Goal: Information Seeking & Learning: Learn about a topic

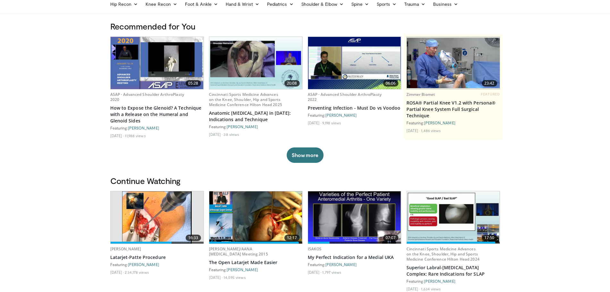
scroll to position [32, 0]
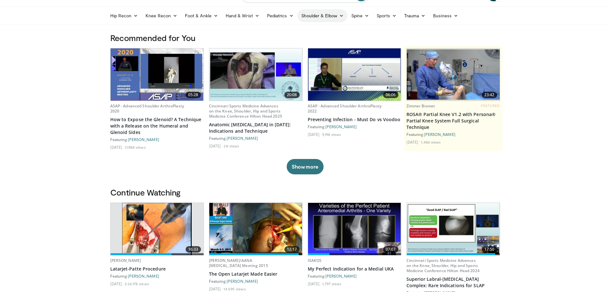
click at [316, 15] on link "Shoulder & Elbow" at bounding box center [322, 15] width 50 height 13
click at [287, 40] on link "Shoulder" at bounding box center [309, 41] width 76 height 10
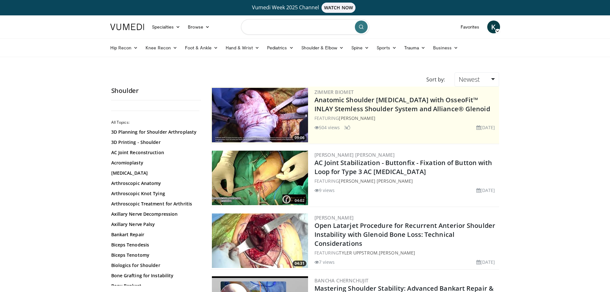
click at [271, 27] on input "Search topics, interventions" at bounding box center [305, 26] width 128 height 15
type input "**********"
click at [361, 25] on icon "submit" at bounding box center [361, 26] width 5 height 5
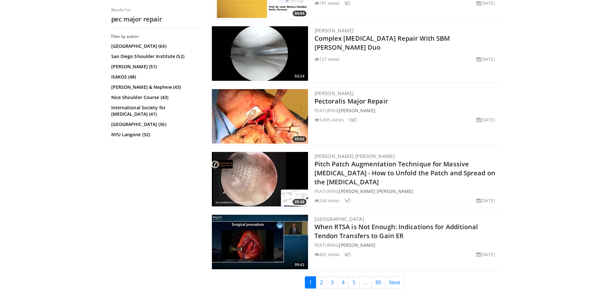
scroll to position [1538, 0]
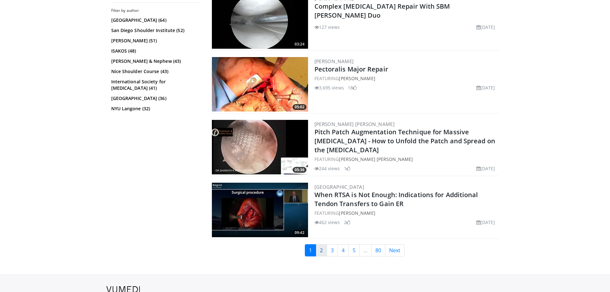
click at [323, 251] on link "2" at bounding box center [321, 250] width 11 height 12
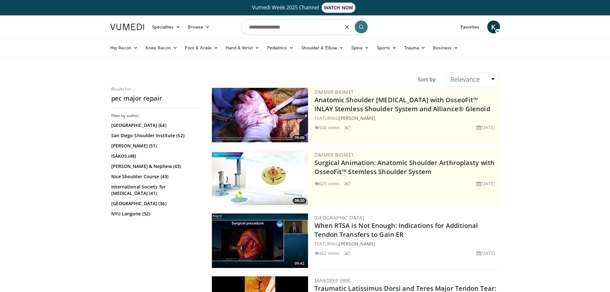
click at [300, 26] on input "**********" at bounding box center [305, 26] width 128 height 15
type input "**********"
click at [360, 25] on icon "submit" at bounding box center [361, 26] width 5 height 5
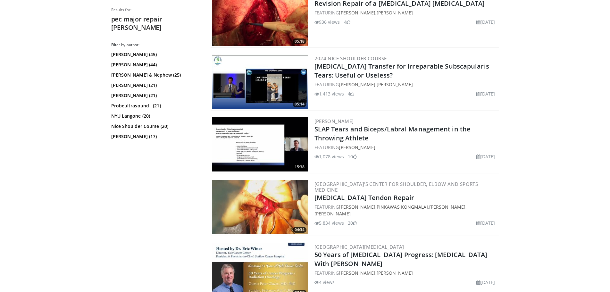
scroll to position [673, 0]
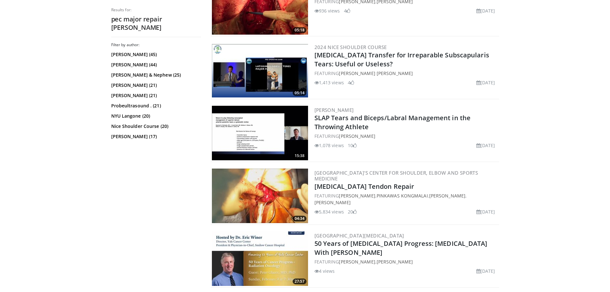
click at [298, 182] on img at bounding box center [260, 196] width 96 height 54
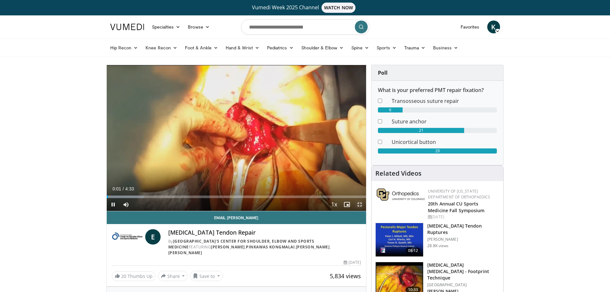
click at [360, 203] on span "Video Player" at bounding box center [359, 204] width 13 height 13
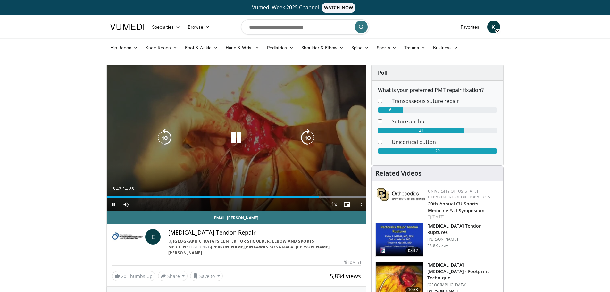
click at [237, 136] on icon "Video Player" at bounding box center [236, 138] width 18 height 18
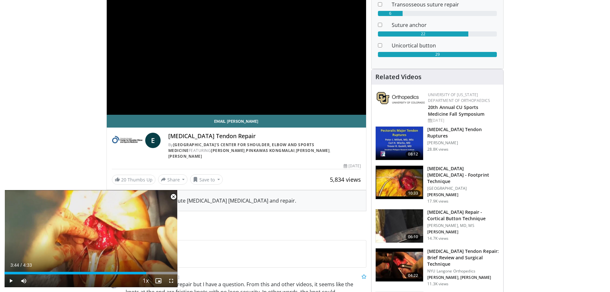
scroll to position [96, 0]
click at [174, 197] on span "Video Player" at bounding box center [173, 196] width 13 height 13
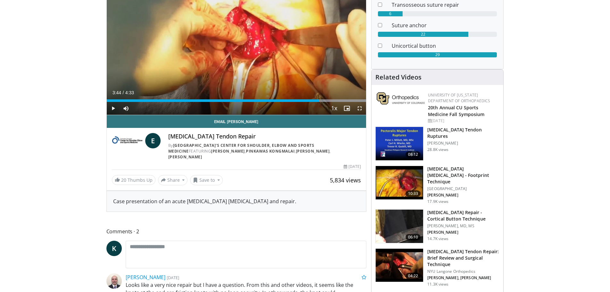
click at [401, 138] on img at bounding box center [399, 143] width 47 height 33
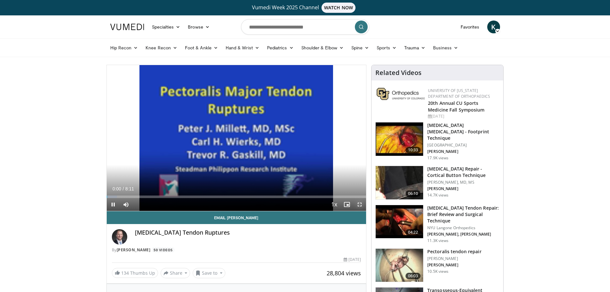
click at [360, 204] on span "Video Player" at bounding box center [359, 204] width 13 height 13
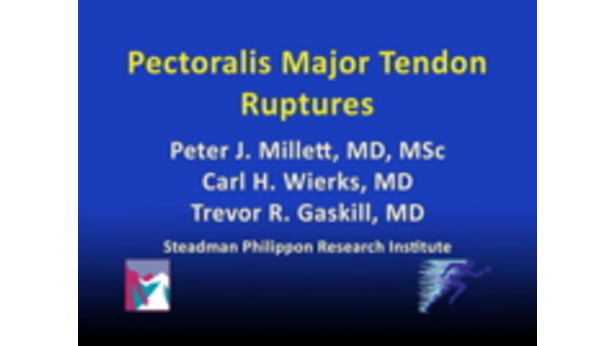
click at [56, 292] on video-js "**********" at bounding box center [307, 173] width 615 height 346
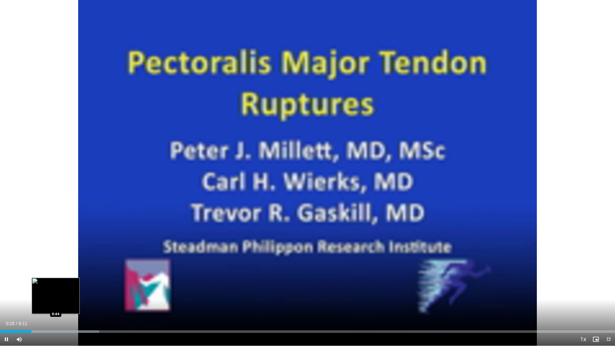
click at [56, 292] on div "Progress Bar" at bounding box center [49, 331] width 99 height 3
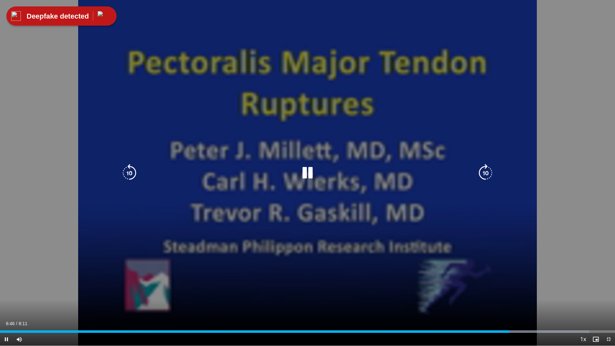
click at [308, 172] on icon "Video Player" at bounding box center [308, 173] width 18 height 18
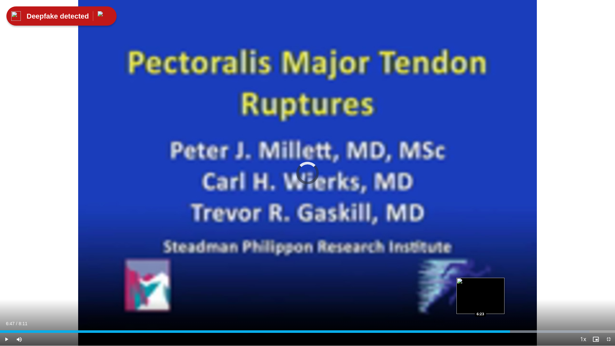
click at [481, 292] on div "Loaded : 95.81% 6:47 6:23" at bounding box center [307, 331] width 615 height 3
click at [481, 292] on div "Loaded : 95.81% 6:23 6:23" at bounding box center [307, 331] width 615 height 3
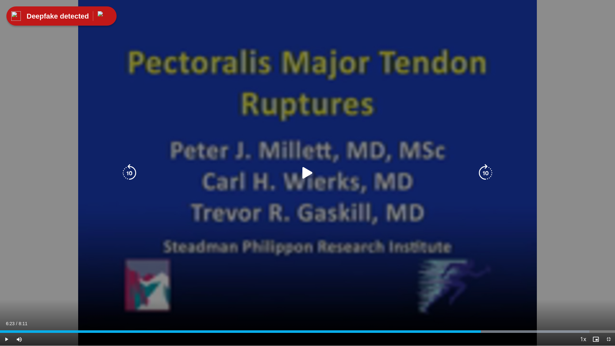
click at [304, 171] on icon "Video Player" at bounding box center [308, 173] width 18 height 18
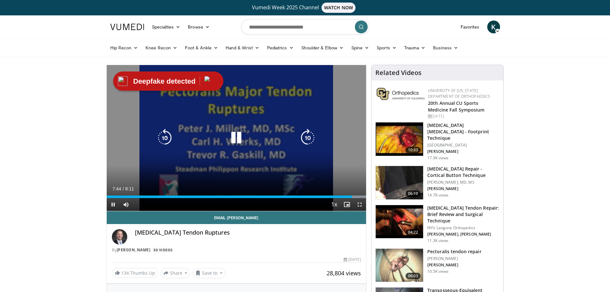
click at [238, 137] on icon "Video Player" at bounding box center [236, 138] width 18 height 18
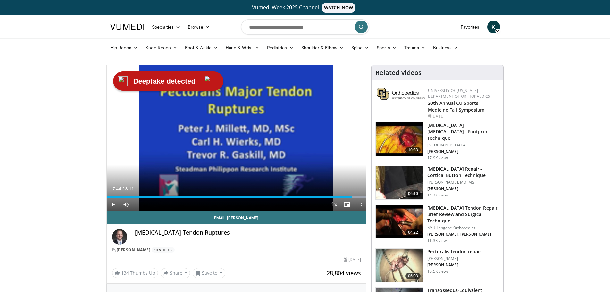
click at [404, 174] on img at bounding box center [399, 182] width 47 height 33
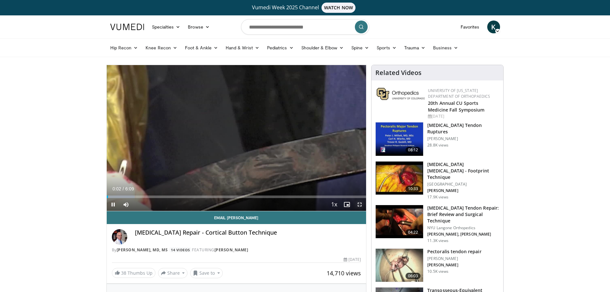
click at [360, 203] on span "Video Player" at bounding box center [359, 204] width 13 height 13
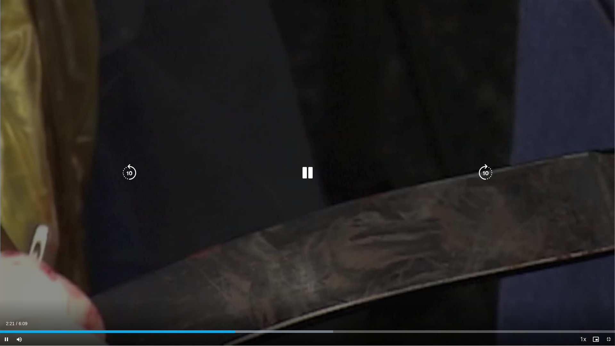
click at [308, 174] on icon "Video Player" at bounding box center [308, 173] width 18 height 18
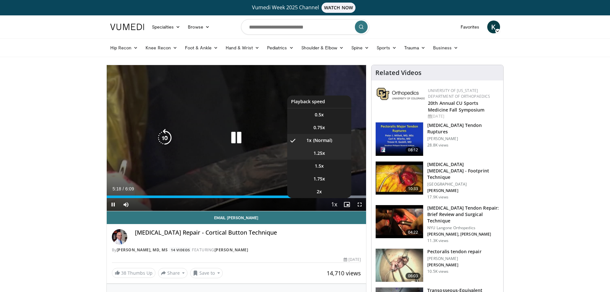
click at [318, 153] on span "1.25x" at bounding box center [319, 153] width 12 height 6
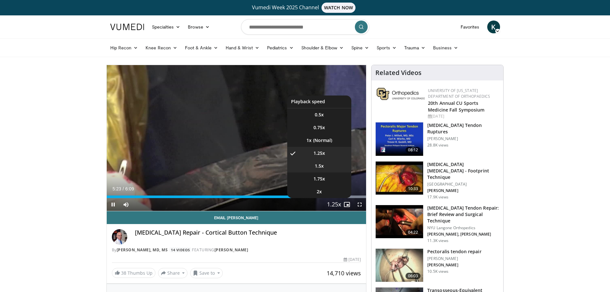
click at [323, 167] on span "1.5x" at bounding box center [319, 166] width 9 height 6
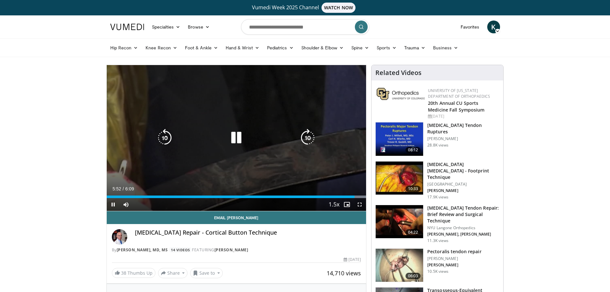
click at [237, 138] on icon "Video Player" at bounding box center [236, 138] width 18 height 18
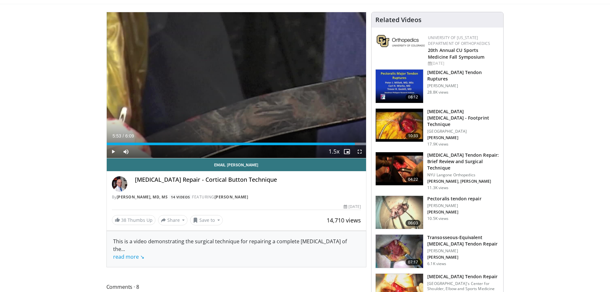
scroll to position [64, 0]
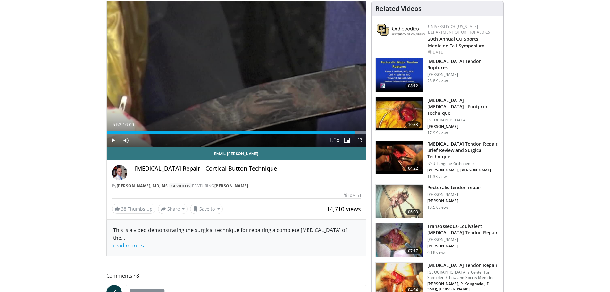
click at [401, 192] on img at bounding box center [399, 201] width 47 height 33
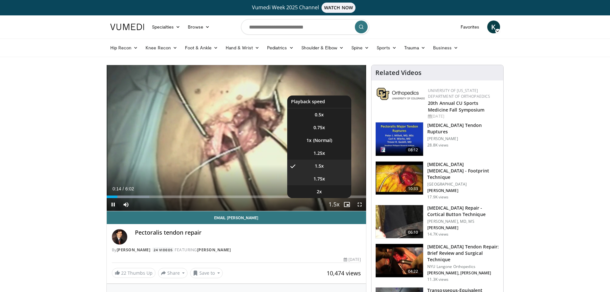
click at [318, 179] on span "1.75x" at bounding box center [319, 179] width 12 height 6
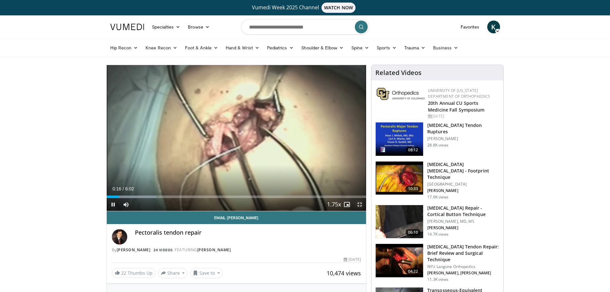
click at [360, 204] on span "Video Player" at bounding box center [359, 204] width 13 height 13
